Goal: Navigation & Orientation: Find specific page/section

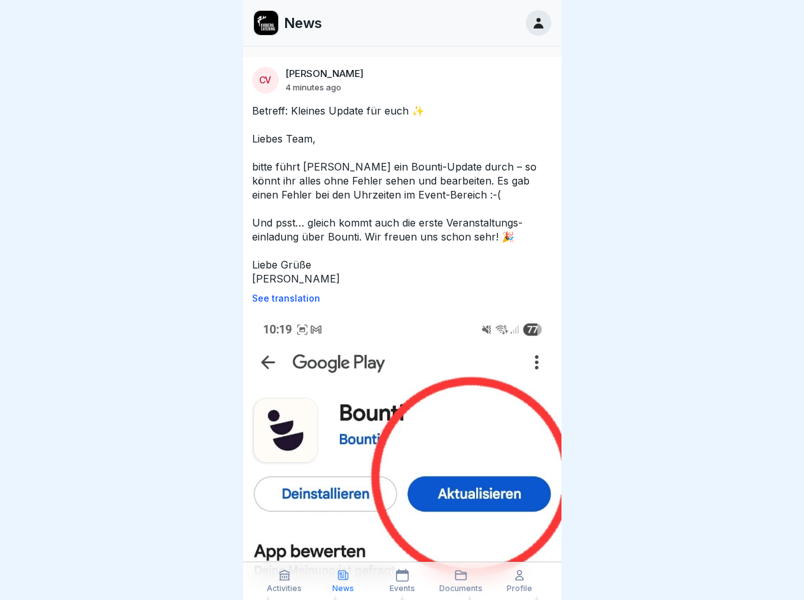
click at [396, 298] on p "See translation" at bounding box center [402, 298] width 300 height 10
click at [284, 581] on icon at bounding box center [284, 575] width 13 height 13
click at [343, 581] on icon at bounding box center [343, 575] width 13 height 13
click at [402, 581] on icon at bounding box center [402, 575] width 13 height 13
click at [461, 581] on icon at bounding box center [460, 575] width 13 height 13
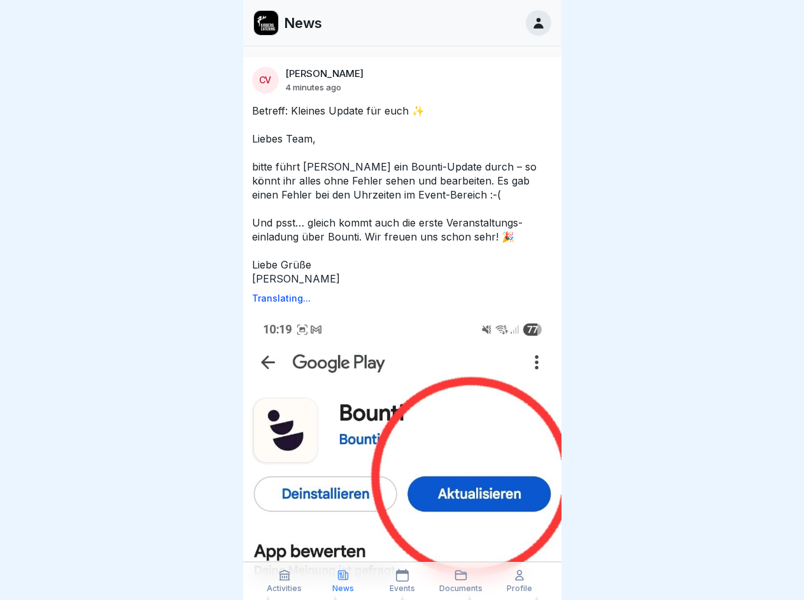
click at [519, 581] on icon at bounding box center [519, 575] width 13 height 13
